Goal: Information Seeking & Learning: Compare options

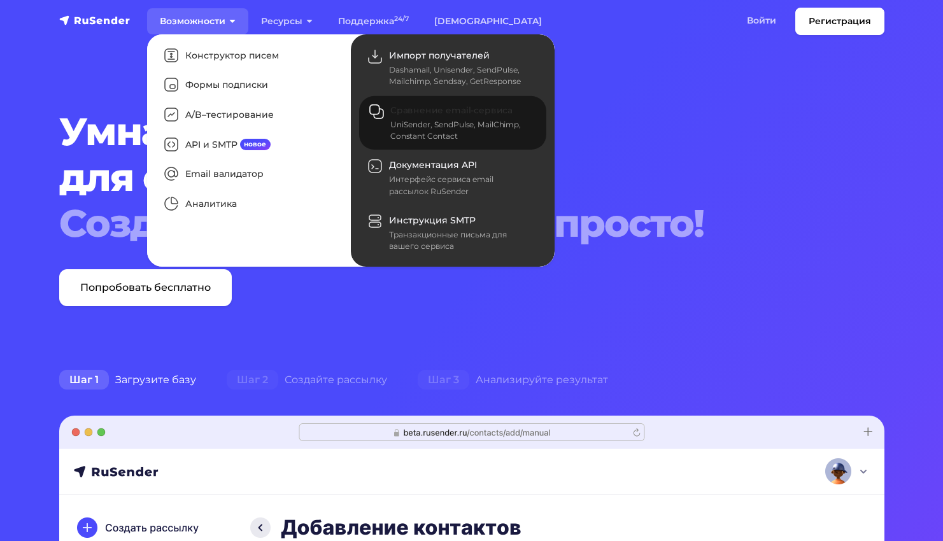
click at [434, 113] on span "Сравнение email-сервиса" at bounding box center [451, 110] width 122 height 11
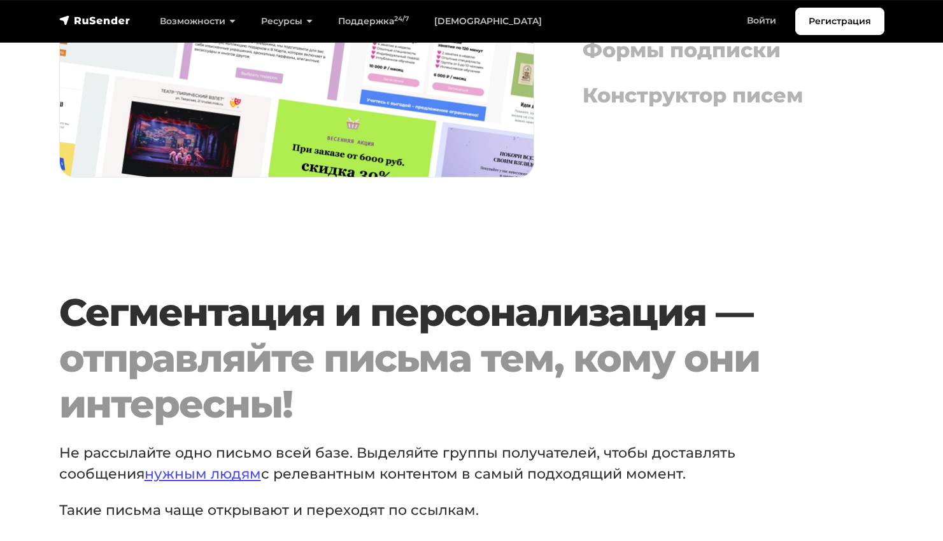
scroll to position [6584, 0]
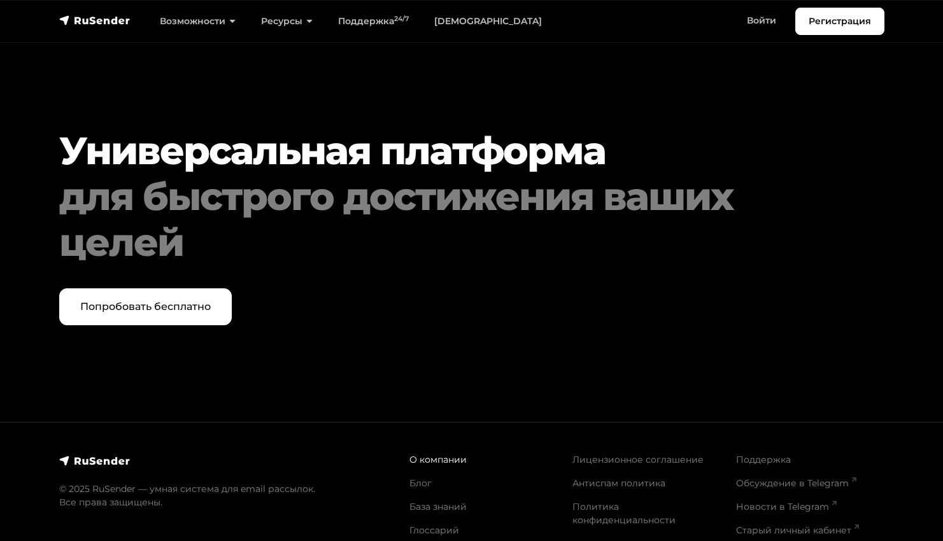
click at [437, 454] on link "О компании" at bounding box center [437, 459] width 57 height 11
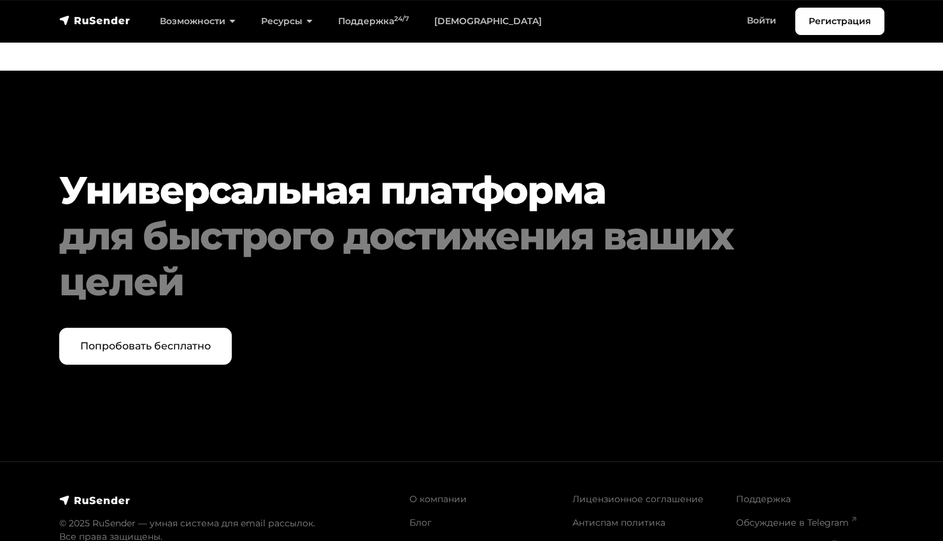
scroll to position [1204, 0]
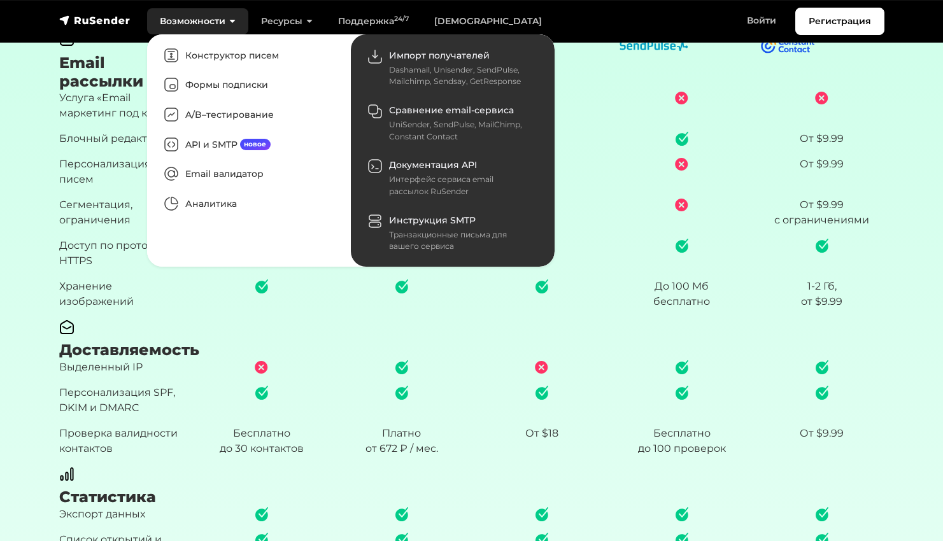
scroll to position [1159, 0]
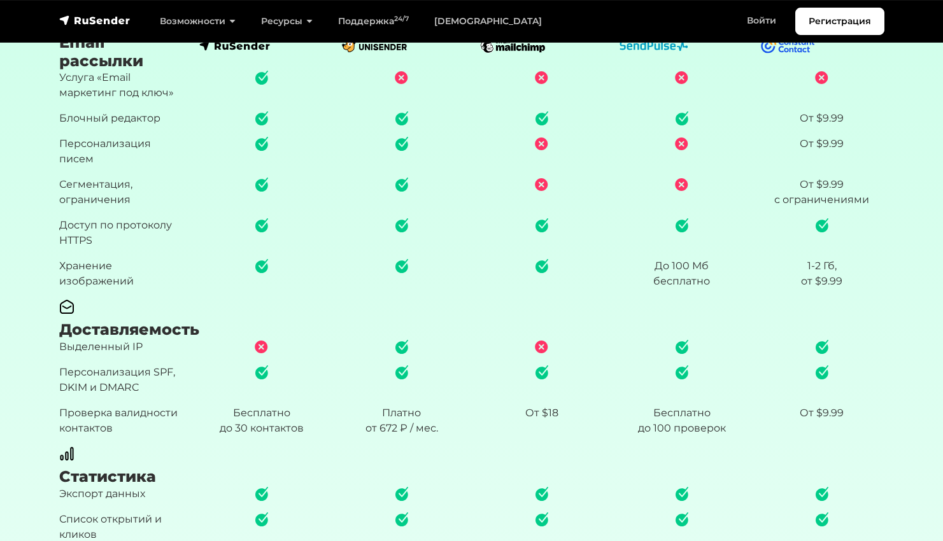
click at [97, 206] on p "Сегментация, ограничения" at bounding box center [121, 192] width 125 height 31
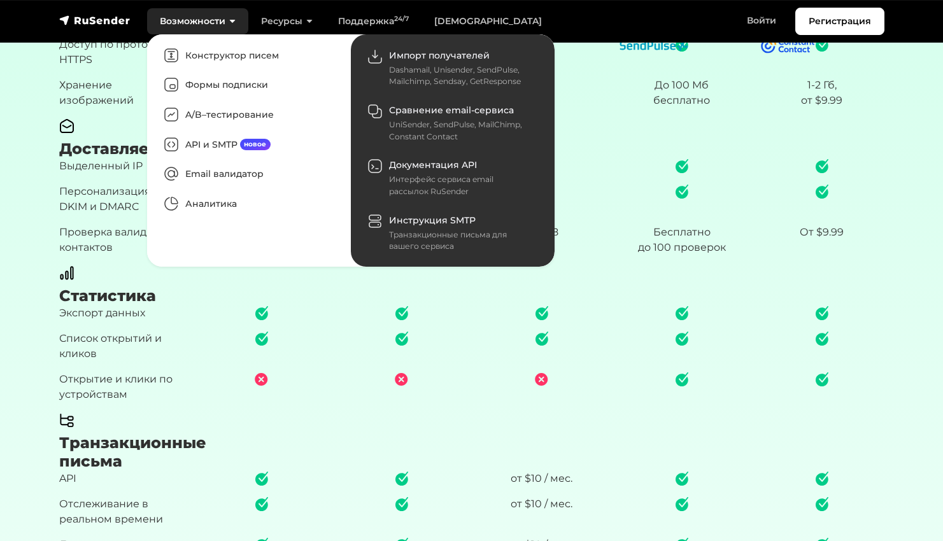
scroll to position [1393, 0]
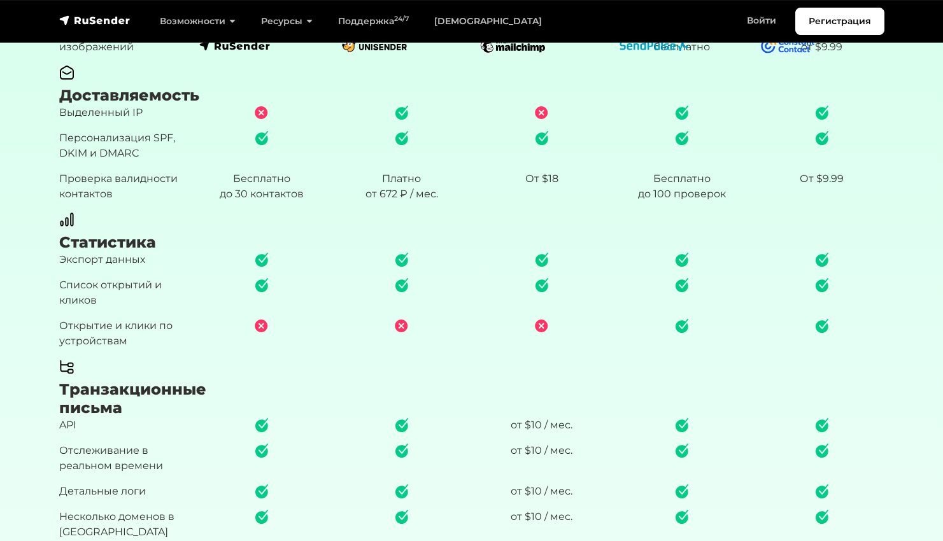
click at [239, 293] on div at bounding box center [262, 298] width 140 height 41
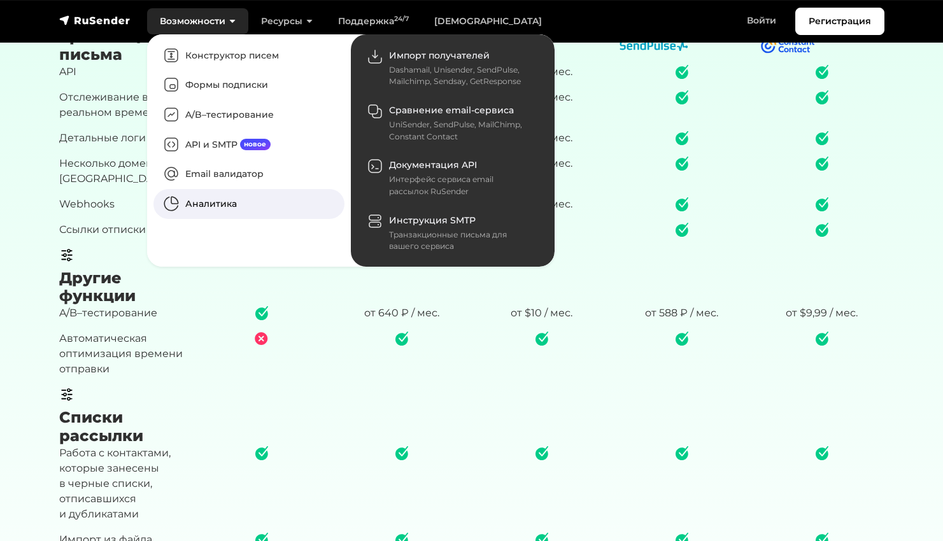
scroll to position [1754, 0]
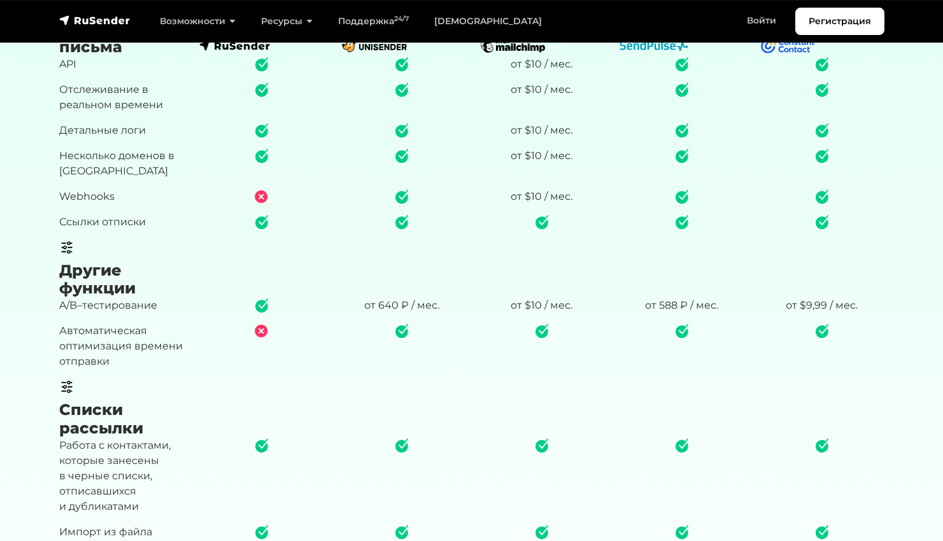
click at [234, 299] on div at bounding box center [262, 269] width 140 height 59
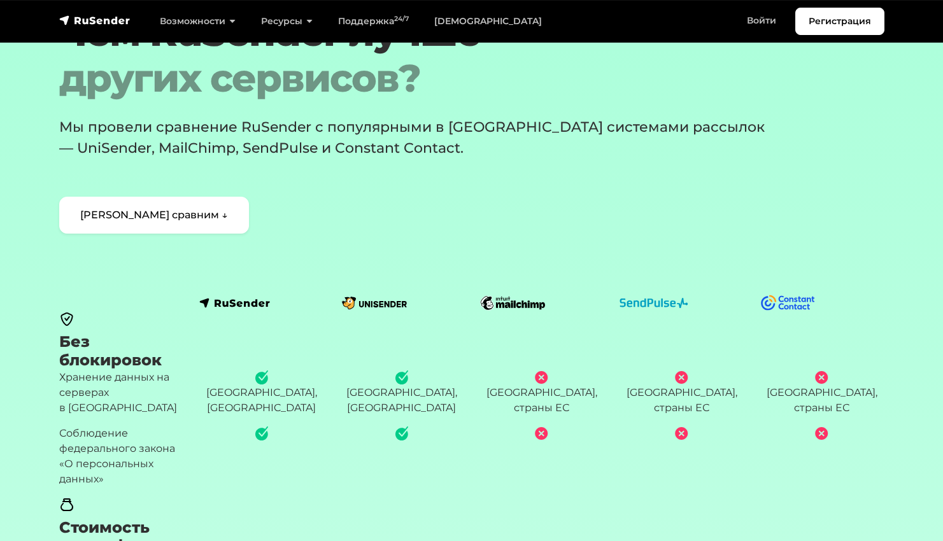
scroll to position [0, 0]
